Goal: Communication & Community: Participate in discussion

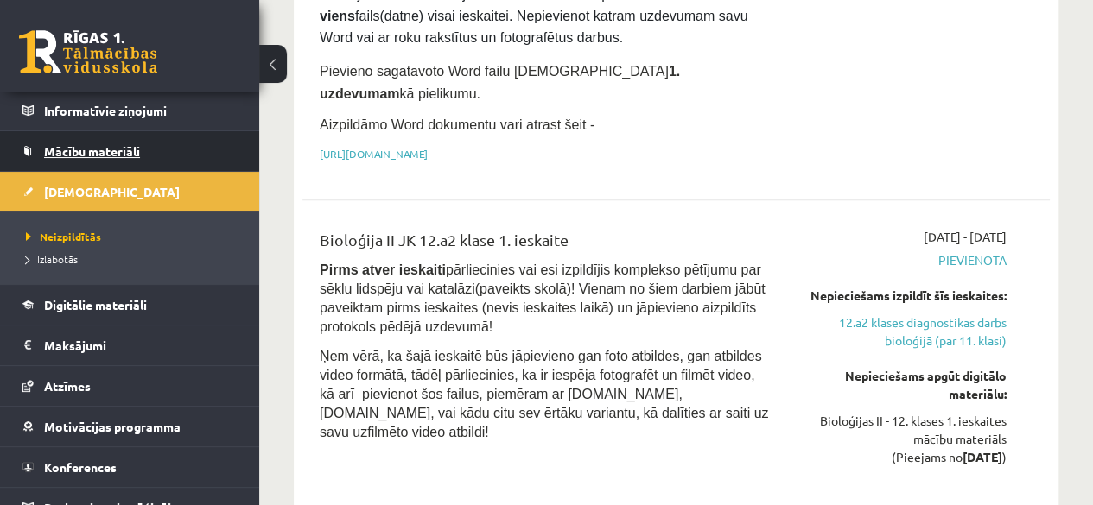
scroll to position [142, 0]
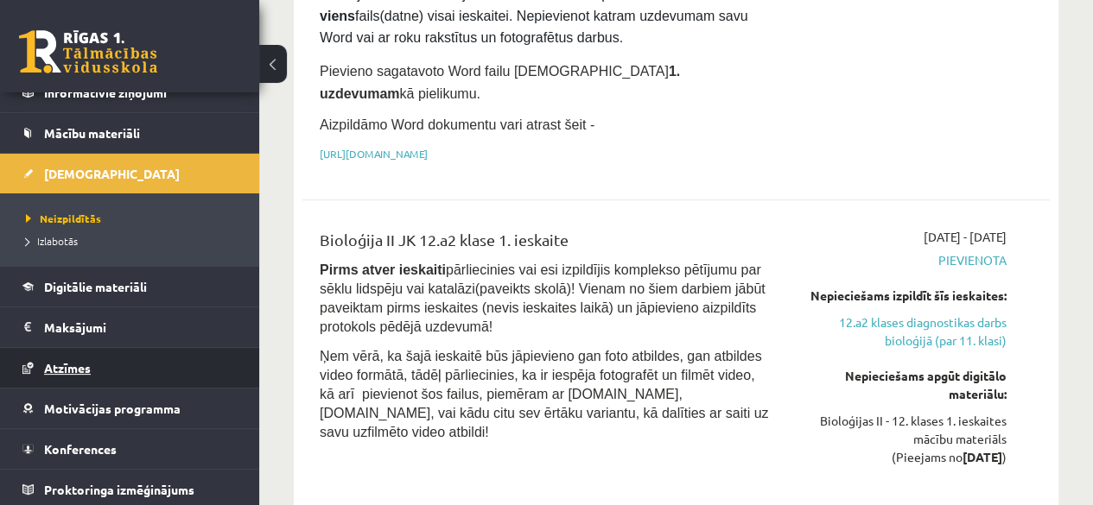
click at [73, 355] on link "Atzīmes" at bounding box center [129, 368] width 215 height 40
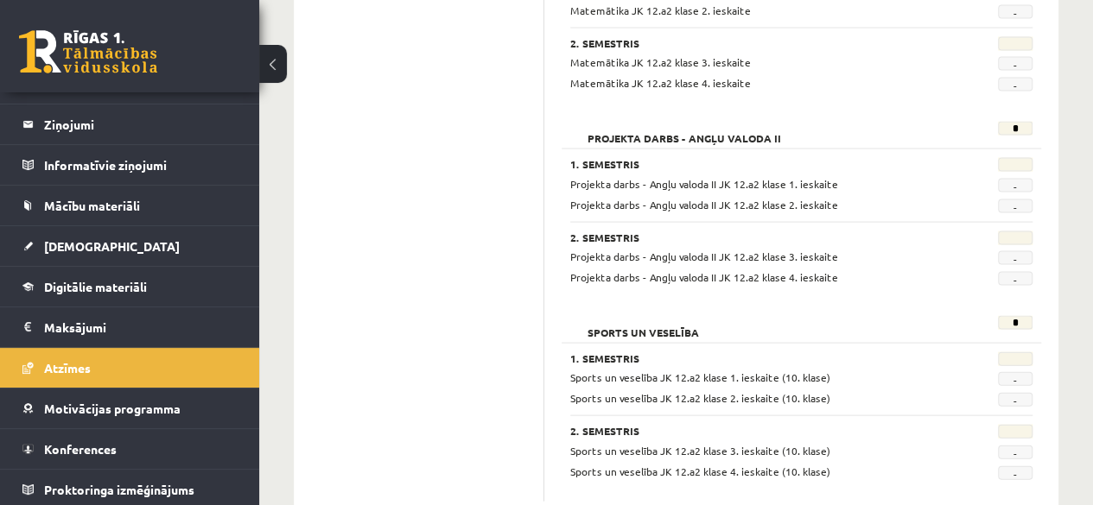
scroll to position [1757, 0]
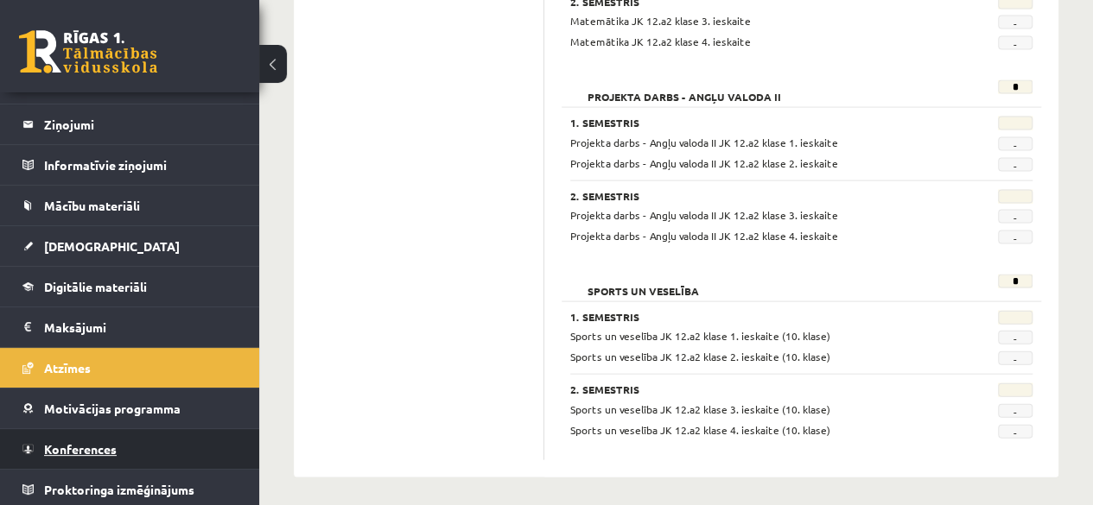
click at [83, 442] on span "Konferences" at bounding box center [80, 449] width 73 height 16
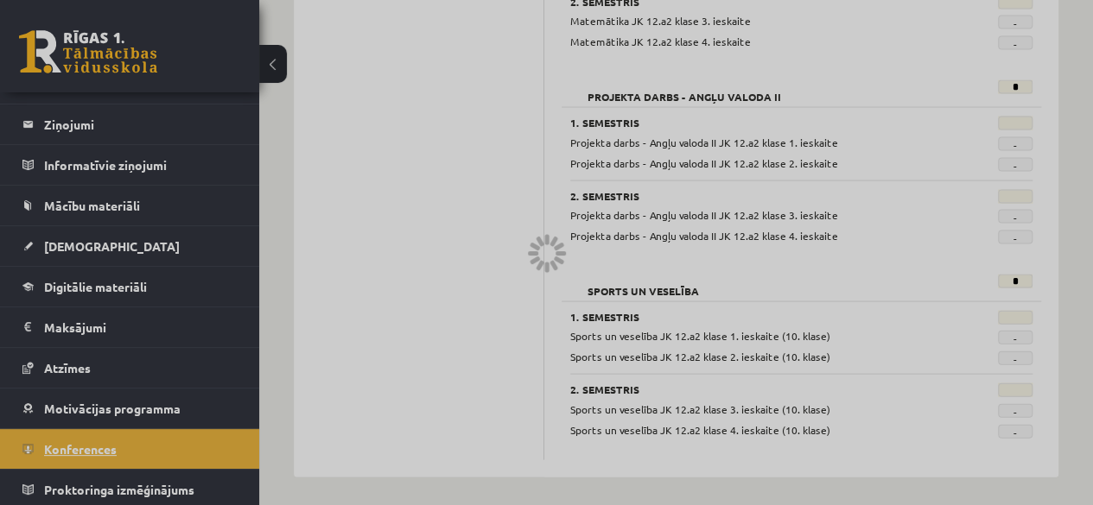
scroll to position [318, 0]
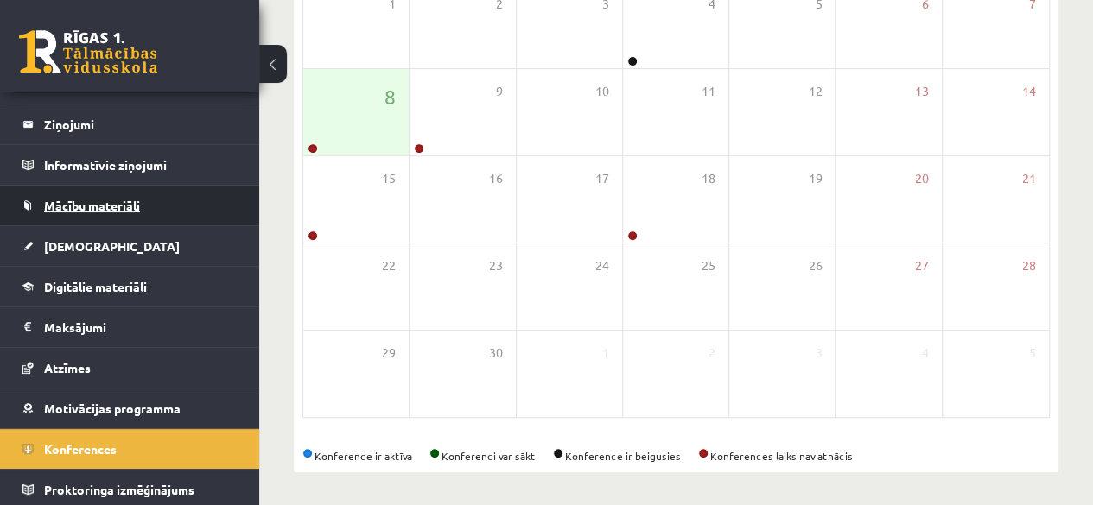
click at [112, 215] on link "Mācību materiāli" at bounding box center [129, 206] width 215 height 40
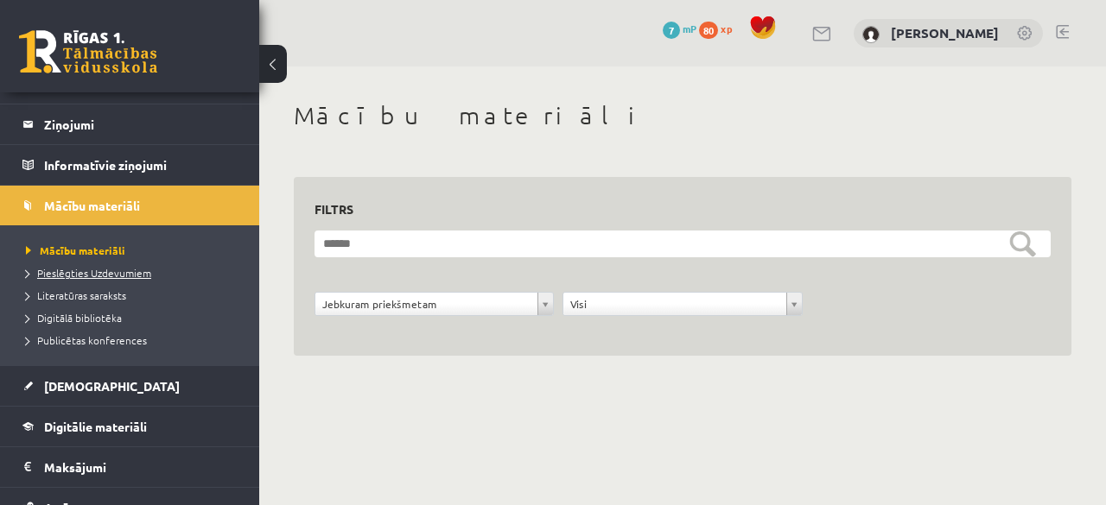
click at [127, 272] on span "Pieslēgties Uzdevumiem" at bounding box center [88, 273] width 125 height 14
click at [86, 333] on link "Publicētas konferences" at bounding box center [134, 341] width 216 height 16
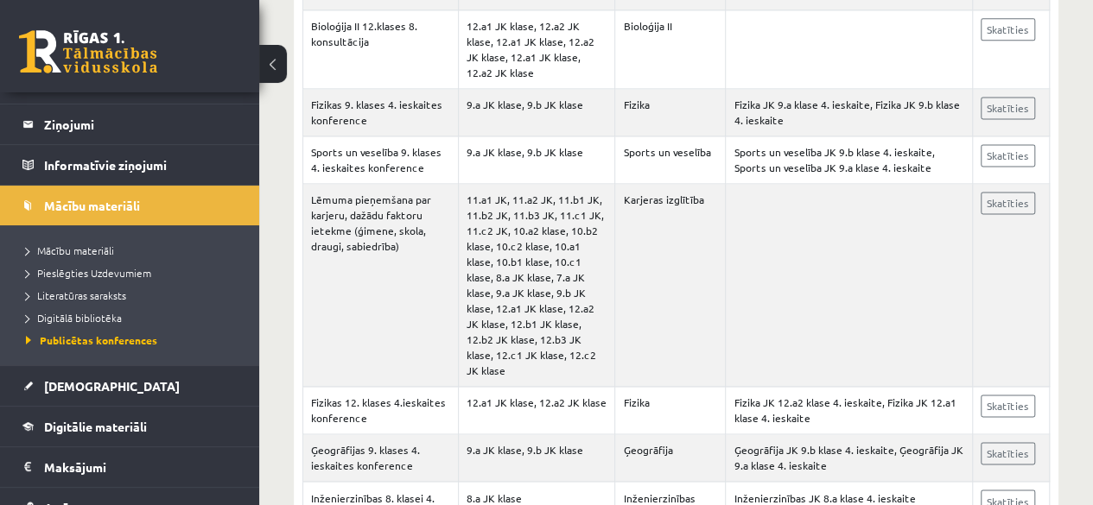
scroll to position [1150, 0]
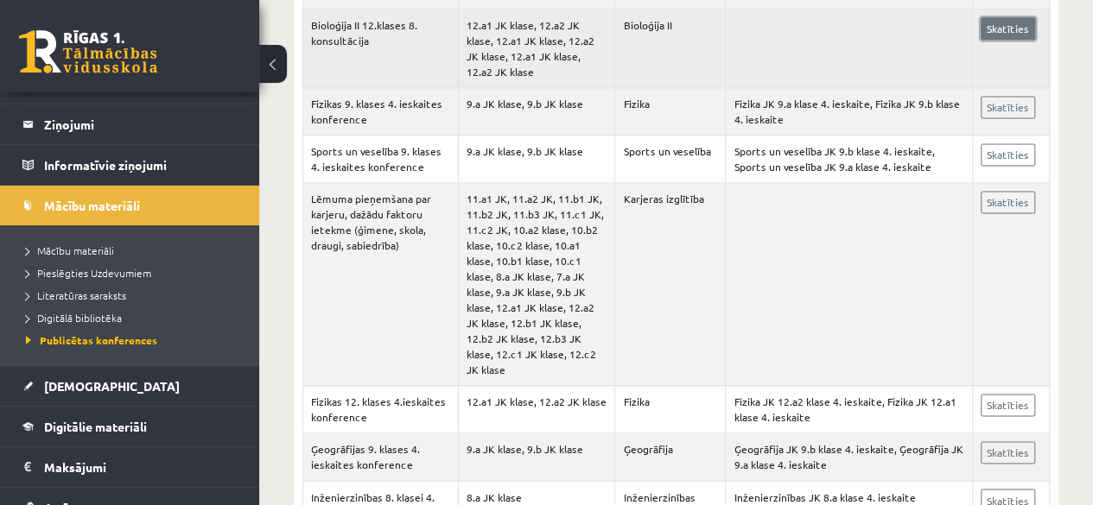
click at [981, 40] on link "Skatīties" at bounding box center [1007, 28] width 54 height 22
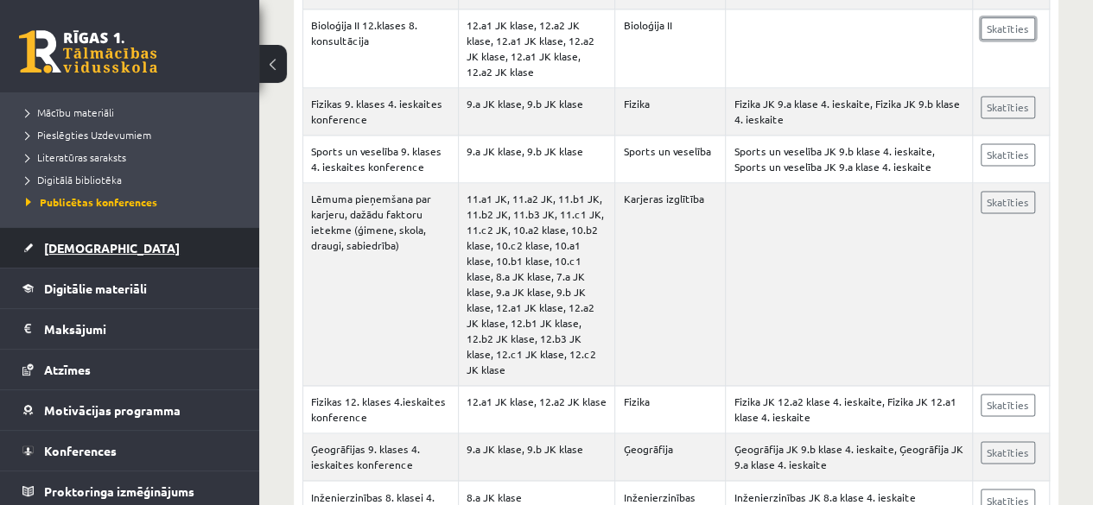
scroll to position [209, 0]
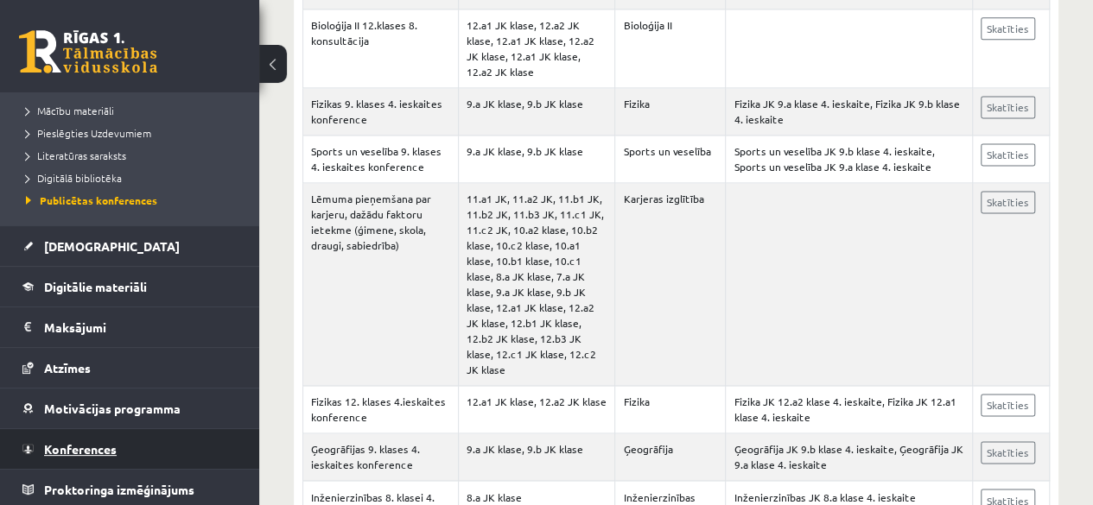
click at [74, 436] on link "Konferences" at bounding box center [129, 449] width 215 height 40
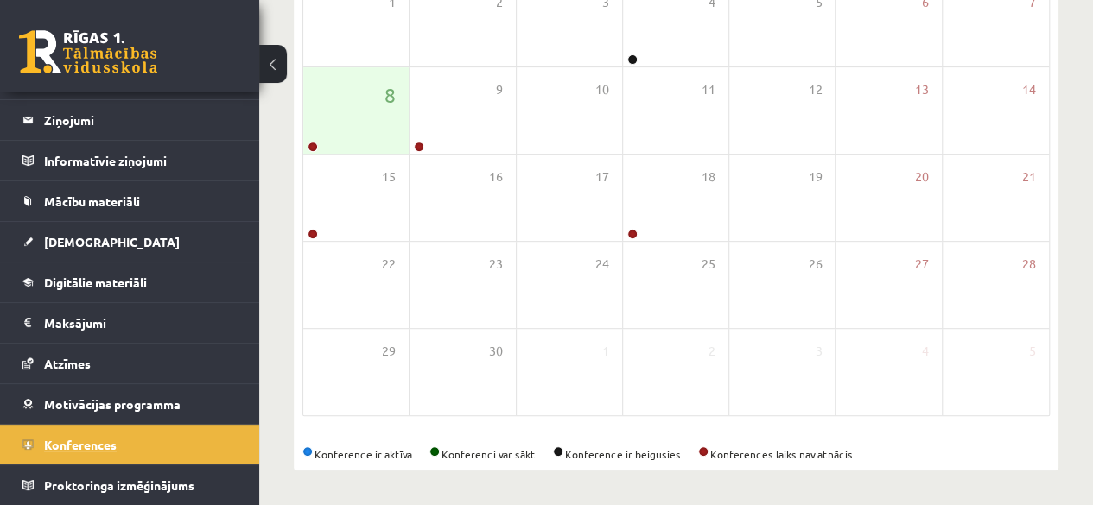
scroll to position [318, 0]
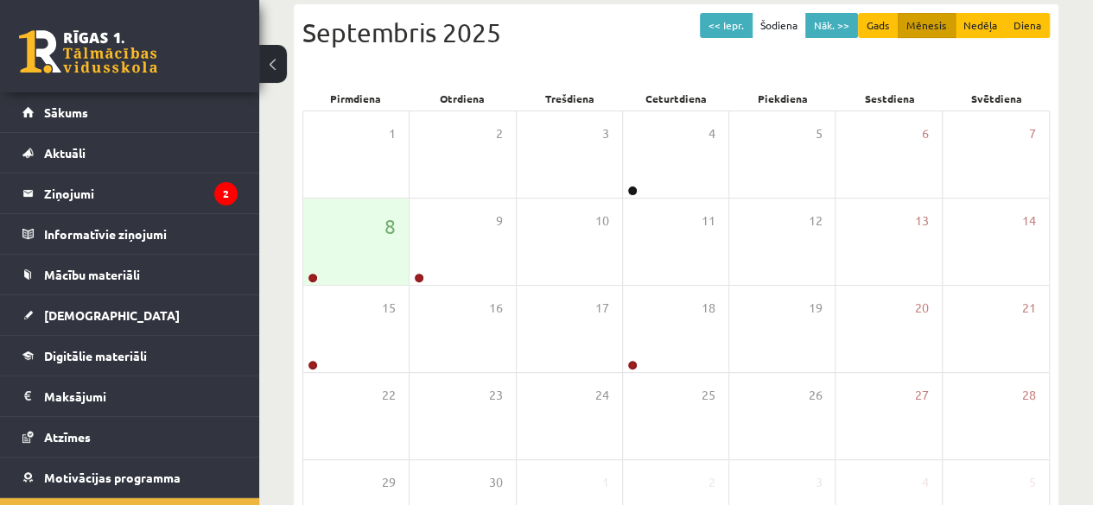
scroll to position [186, 0]
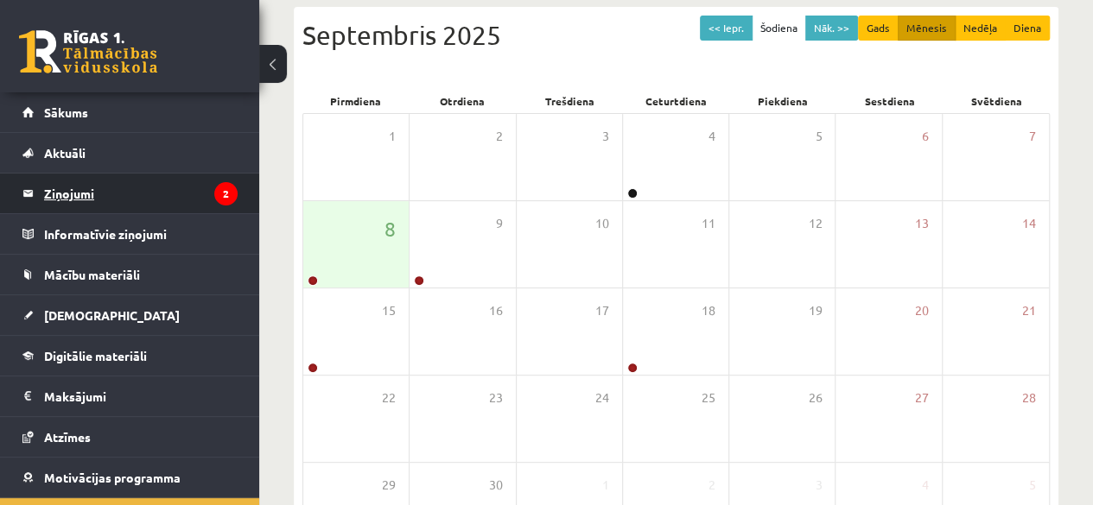
click at [190, 191] on legend "Ziņojumi 2" at bounding box center [140, 194] width 193 height 40
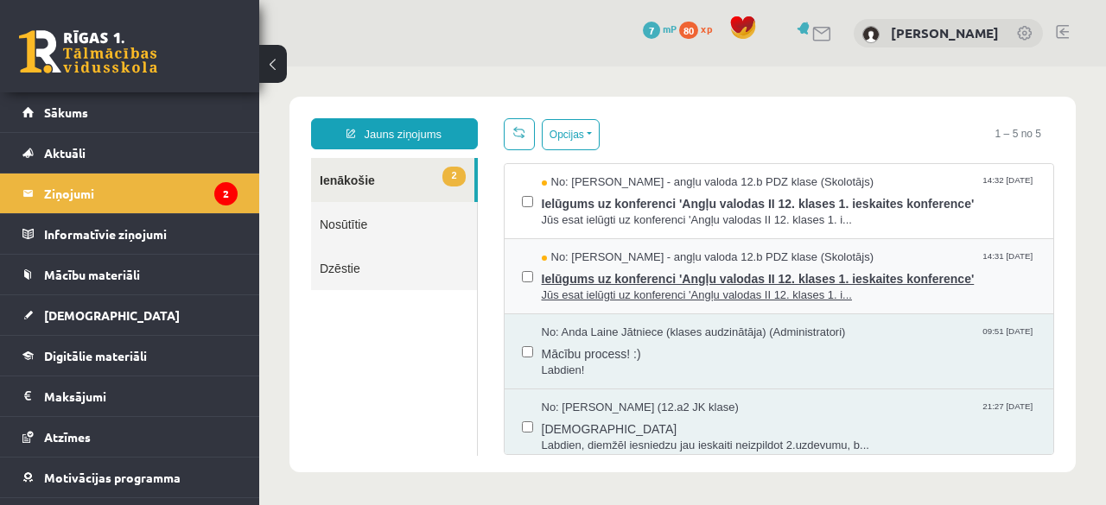
click at [608, 258] on span "No: Agnese Vaškūna - angļu valoda 12.b PDZ klase (Skolotājs)" at bounding box center [708, 258] width 333 height 16
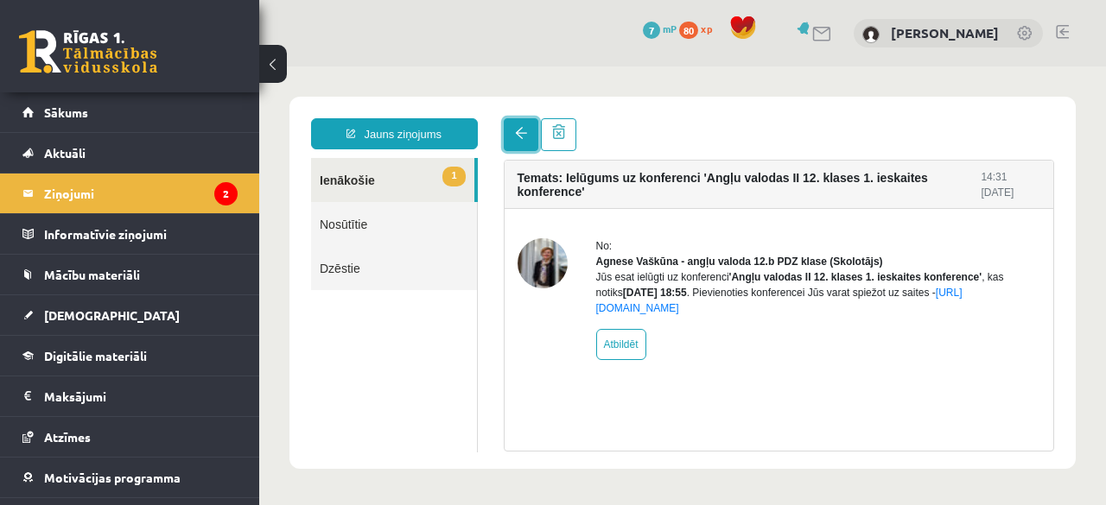
click at [519, 118] on link at bounding box center [521, 134] width 35 height 33
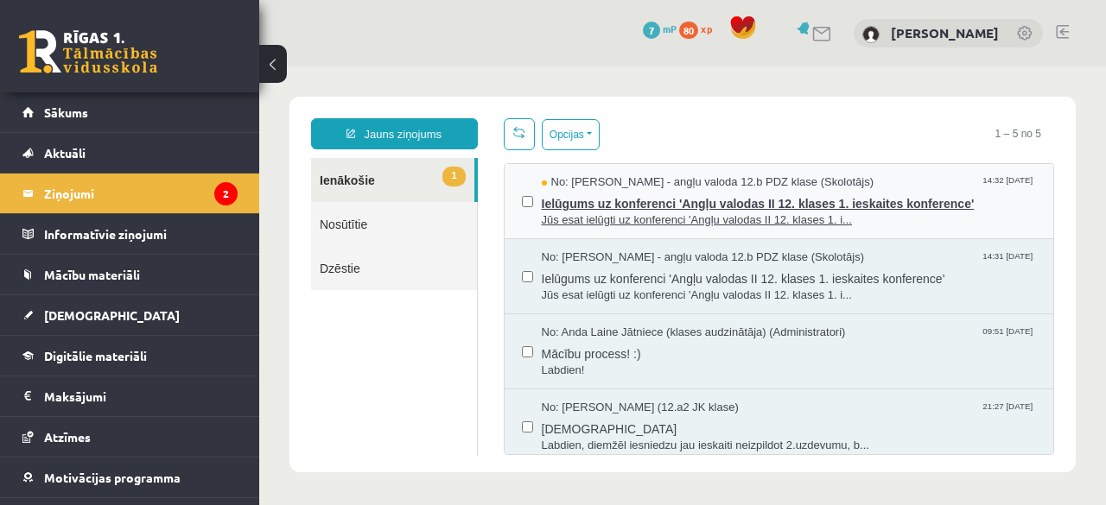
click at [641, 205] on span "Ielūgums uz konferenci 'Angļu valodas II 12. klases 1. ieskaites konference'" at bounding box center [789, 202] width 495 height 22
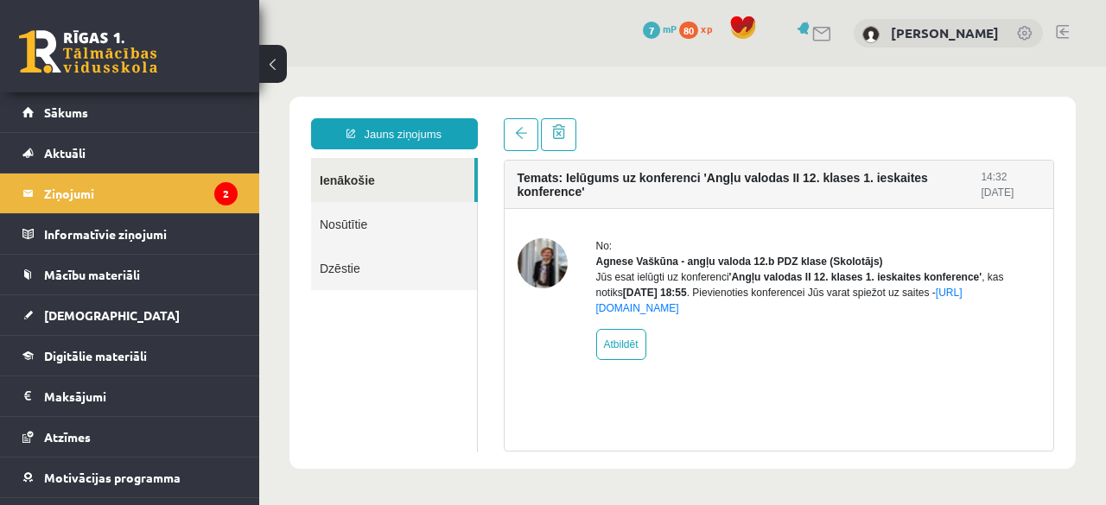
click at [734, 338] on div "No: Agnese Vaškūna - angļu valoda 12.b PDZ klase (Skolotājs) Jūs esat ielūgti u…" at bounding box center [818, 299] width 445 height 122
click at [727, 314] on link "https://eskola.r1tv.lv/conferences/4774/join" at bounding box center [779, 301] width 366 height 28
click at [625, 314] on link "https://eskola.r1tv.lv/conferences/4774/join" at bounding box center [779, 301] width 366 height 28
click at [660, 314] on link "https://eskola.r1tv.lv/conferences/4774/join" at bounding box center [779, 301] width 366 height 28
click at [706, 314] on link "https://eskola.r1tv.lv/conferences/4774/join" at bounding box center [779, 301] width 366 height 28
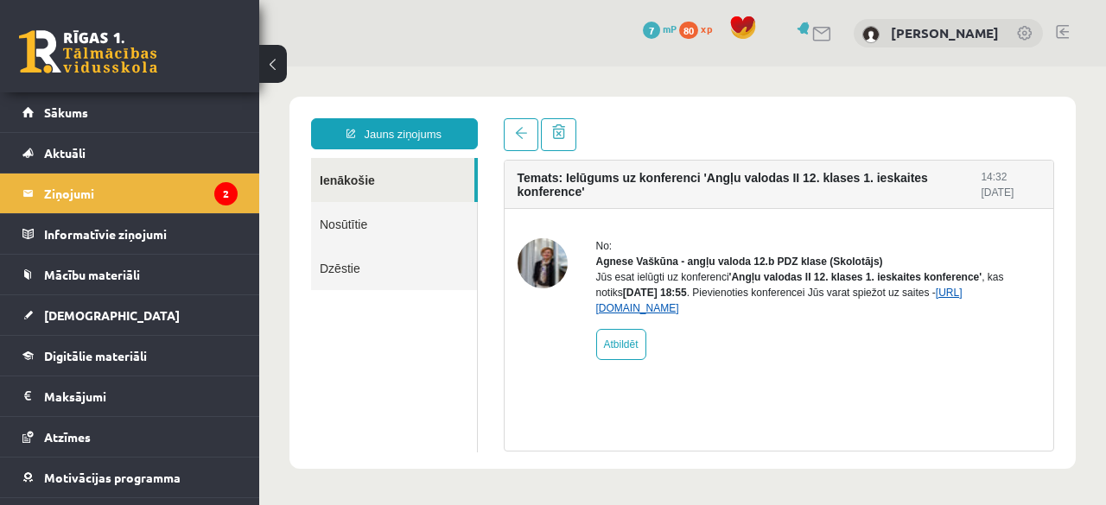
click at [654, 314] on link "https://eskola.r1tv.lv/conferences/4774/join" at bounding box center [779, 301] width 366 height 28
click at [712, 314] on link "https://eskola.r1tv.lv/conferences/4774/join" at bounding box center [779, 301] width 366 height 28
click at [707, 314] on link "https://eskola.r1tv.lv/conferences/4774/join" at bounding box center [779, 301] width 366 height 28
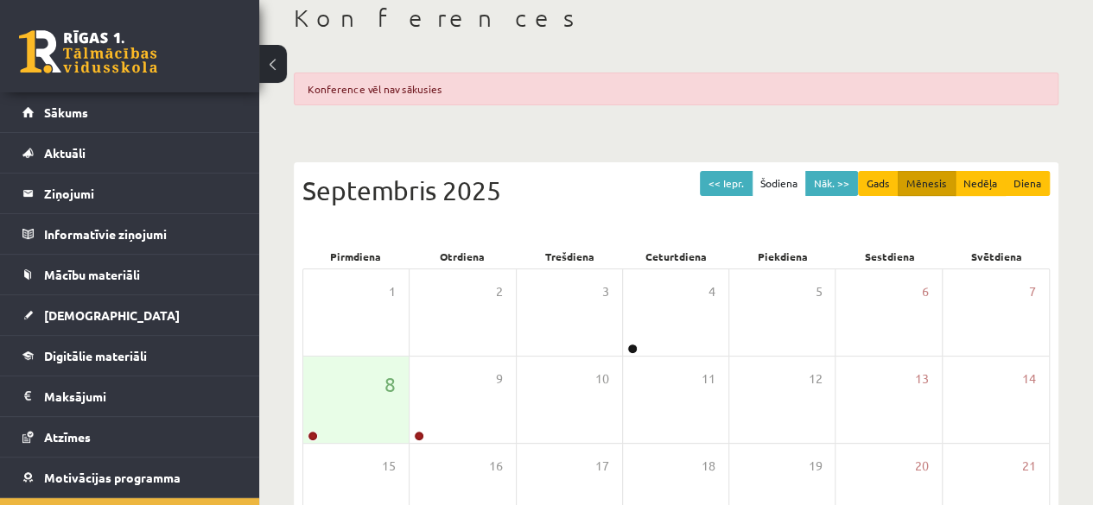
scroll to position [98, 0]
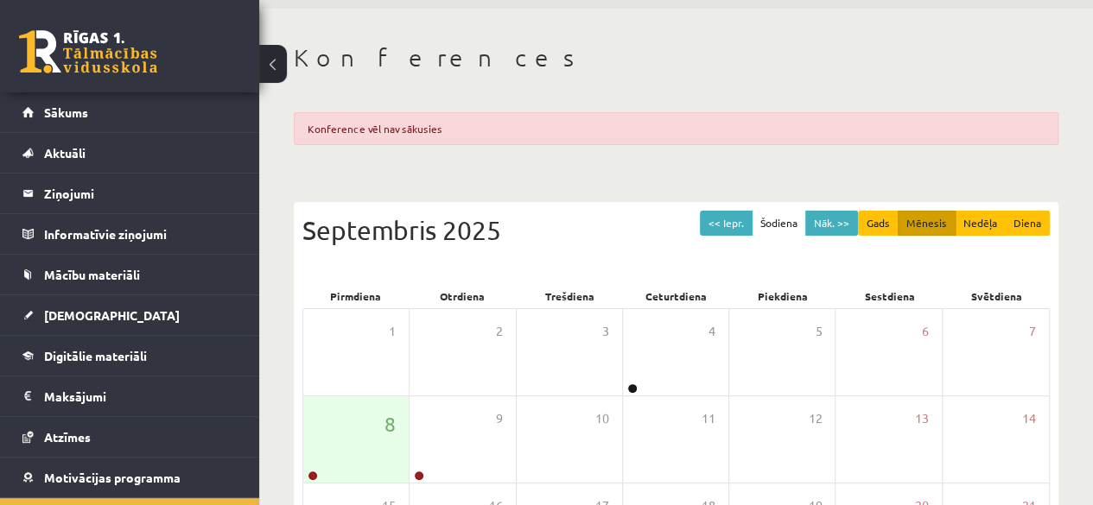
scroll to position [57, 0]
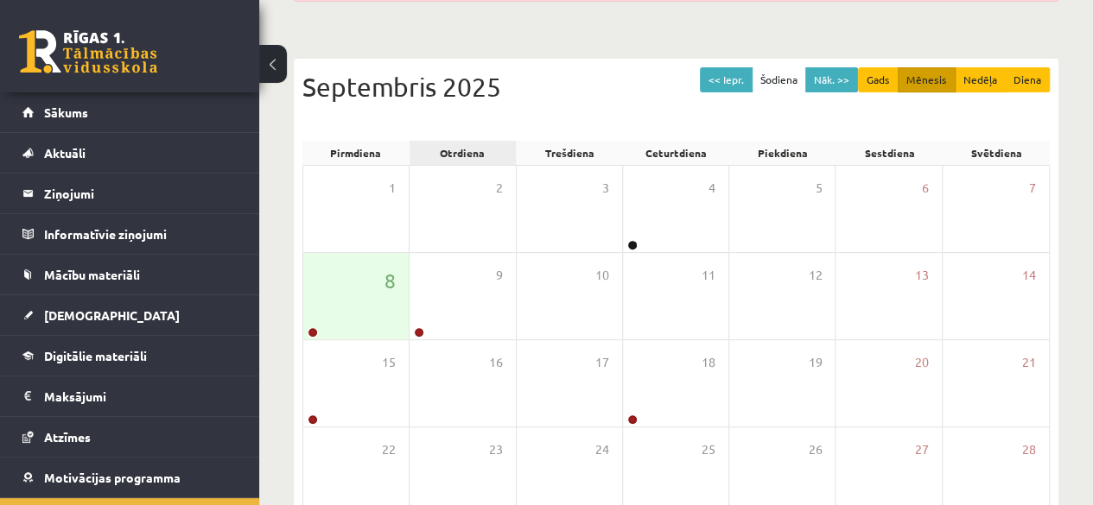
scroll to position [204, 0]
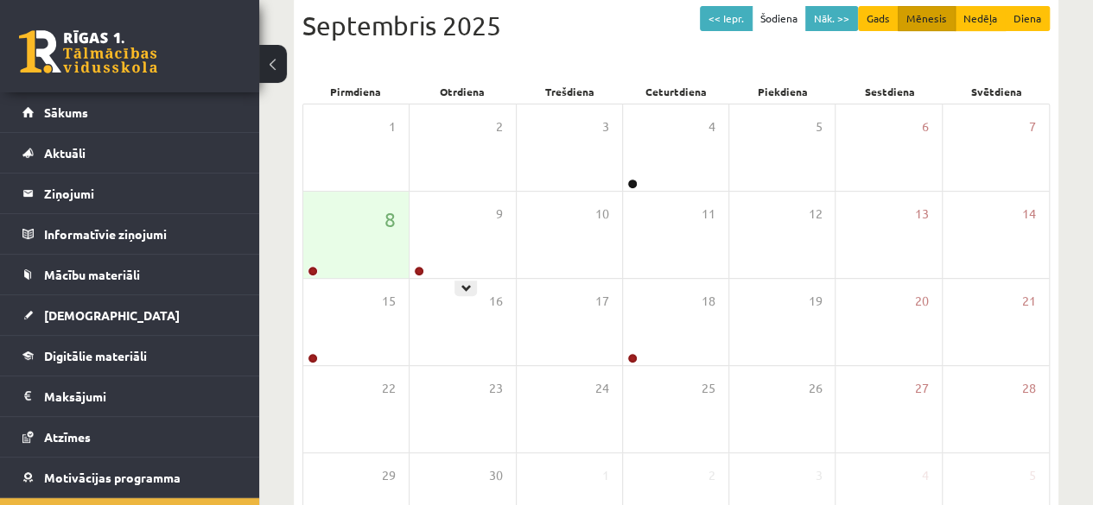
scroll to position [262, 0]
click at [376, 224] on div "8" at bounding box center [355, 236] width 105 height 86
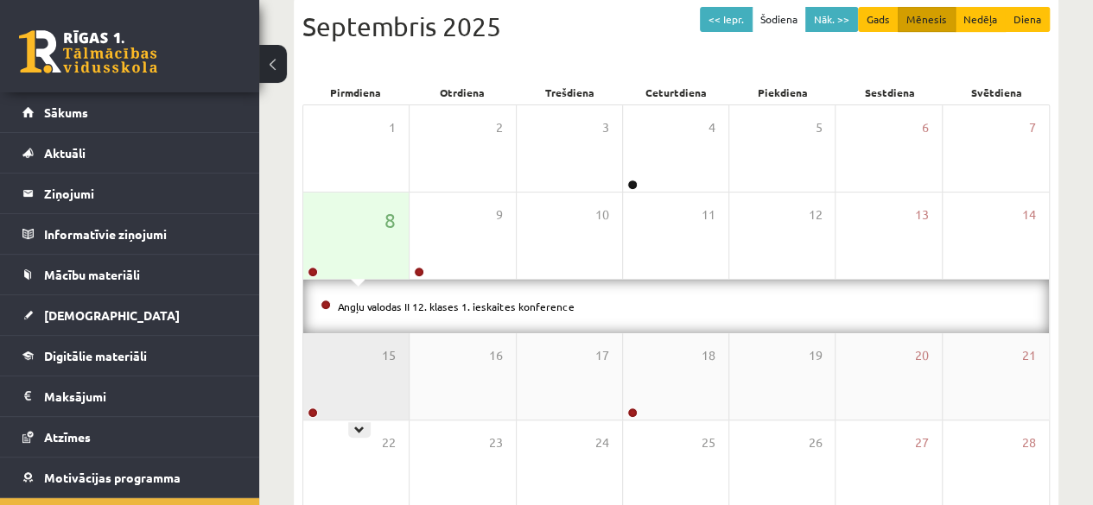
click at [355, 385] on div "15" at bounding box center [355, 376] width 105 height 86
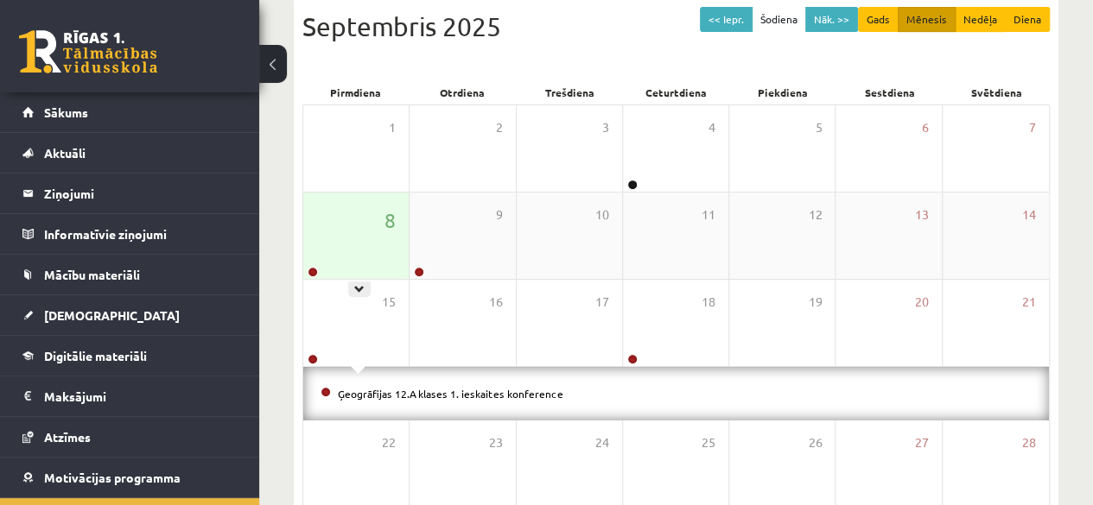
click at [383, 273] on div "8" at bounding box center [355, 236] width 105 height 86
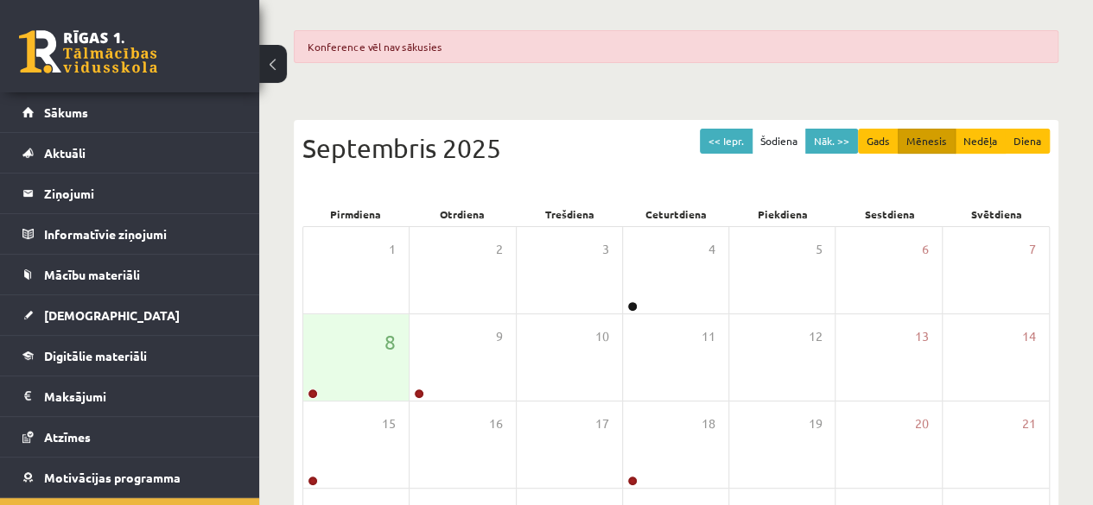
scroll to position [136, 0]
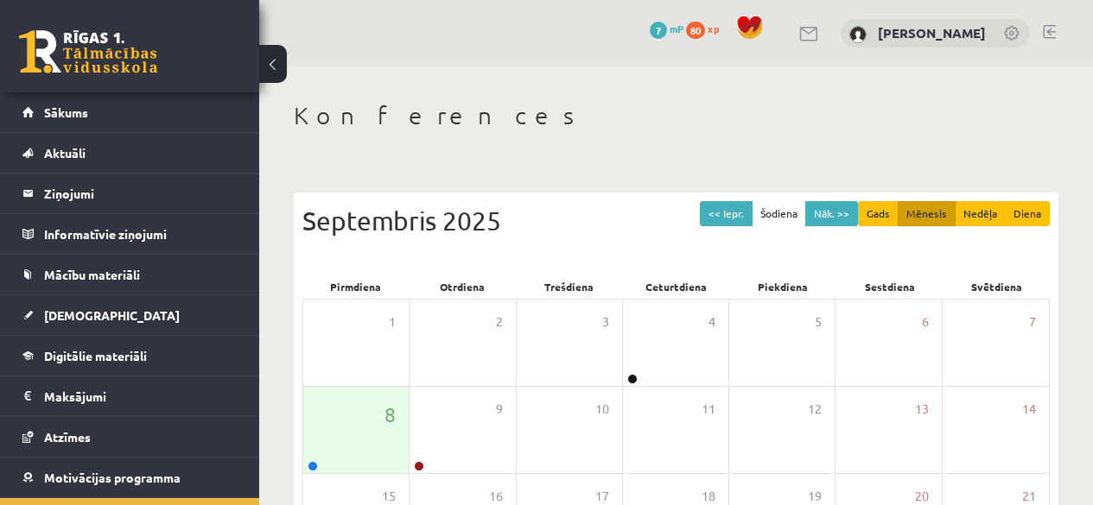
scroll to position [136, 0]
